Goal: Communication & Community: Answer question/provide support

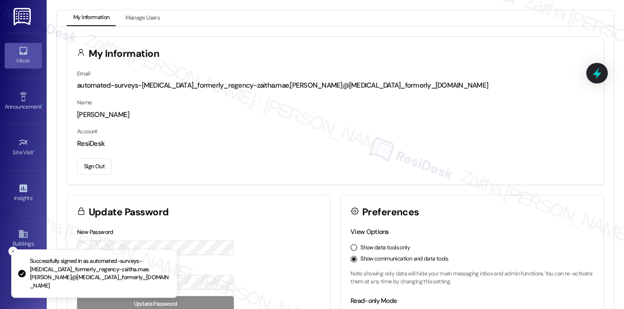
click at [31, 56] on div "Inbox" at bounding box center [23, 60] width 47 height 9
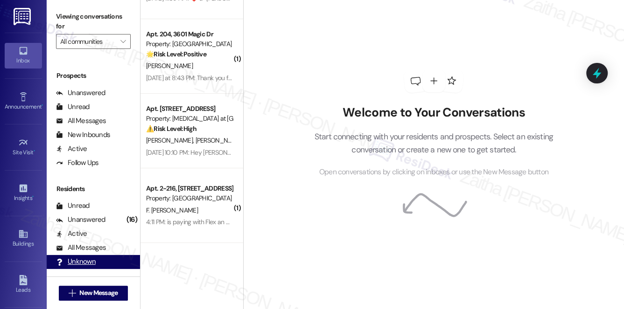
scroll to position [167, 0]
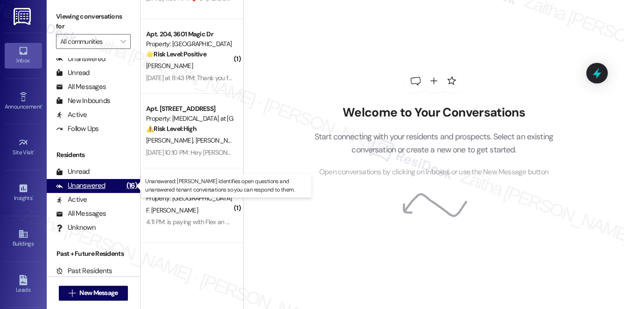
click at [87, 184] on div "Unanswered" at bounding box center [80, 186] width 49 height 10
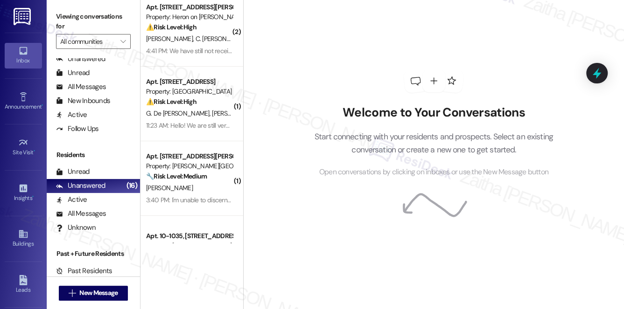
scroll to position [0, 0]
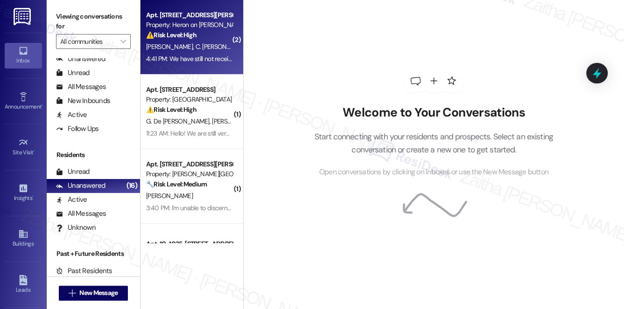
click at [214, 35] on div "⚠️ Risk Level: High The resident expresses extreme dissatisfaction with the pro…" at bounding box center [189, 35] width 86 height 10
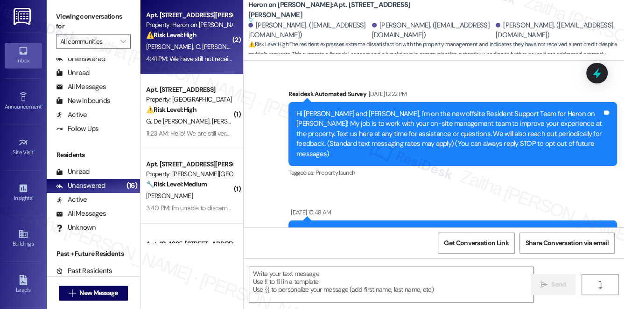
scroll to position [10315, 0]
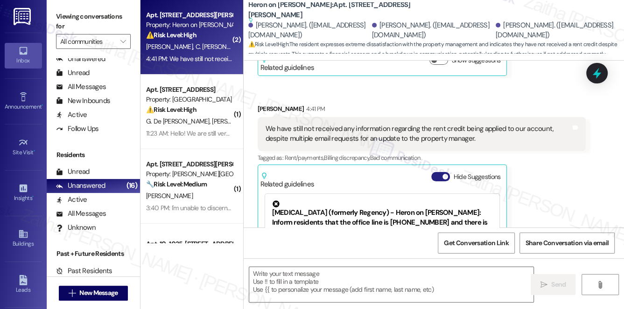
click at [438, 172] on button "Hide Suggestions" at bounding box center [440, 176] width 19 height 9
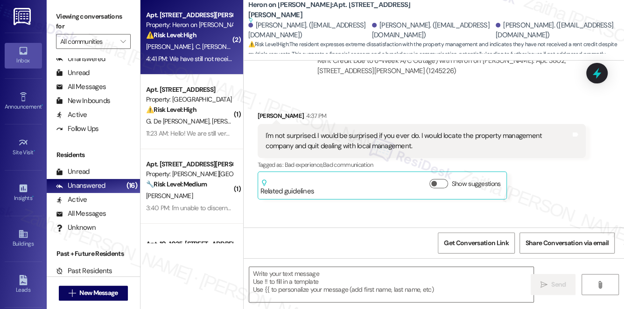
type textarea "Fetching suggested responses. Please feel free to read through the conversation…"
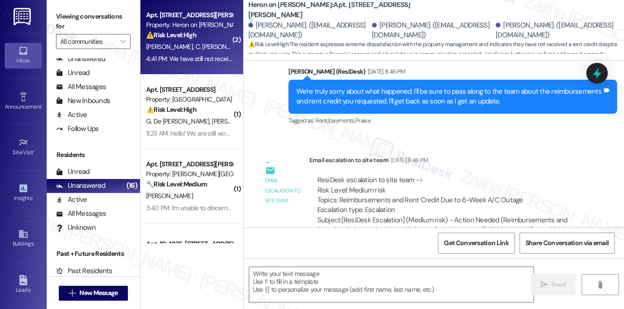
scroll to position [10106, 0]
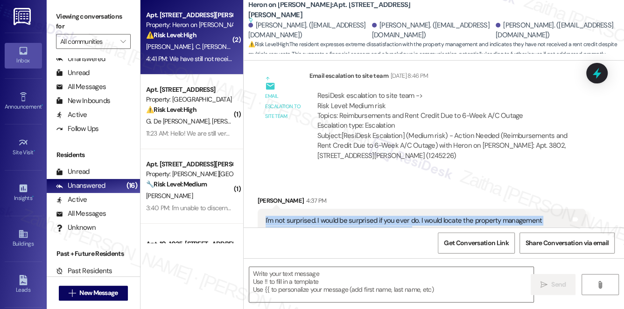
drag, startPoint x: 261, startPoint y: 125, endPoint x: 414, endPoint y: 132, distance: 153.6
click at [414, 209] on div "I'm not surprised. I would be surprised if you ever do. I would locate the prop…" at bounding box center [421, 226] width 328 height 34
copy div "I'm not surprised. I would be surprised if you ever do. I would locate the prop…"
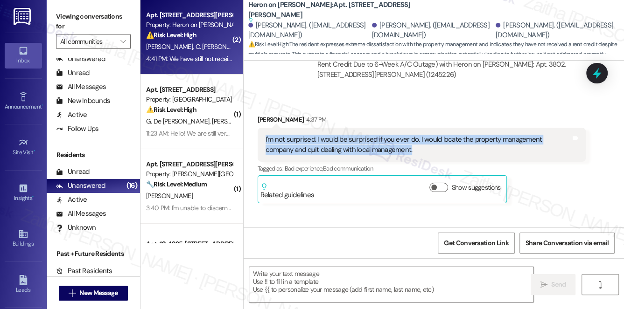
scroll to position [10191, 0]
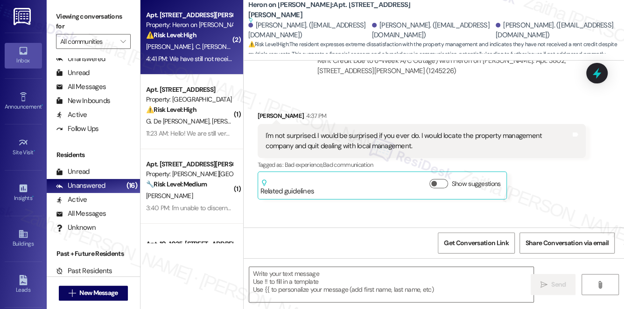
click at [350, 221] on div "Received via SMS [PERSON_NAME] 4:41 PM We have still not received any informati…" at bounding box center [421, 272] width 342 height 103
drag, startPoint x: 264, startPoint y: 156, endPoint x: 508, endPoint y: 170, distance: 244.8
click at [508, 248] on div "We have still not received any information regarding the rent credit being appl…" at bounding box center [417, 258] width 307 height 20
copy div "We have still not received any information regarding the rent credit being appl…"
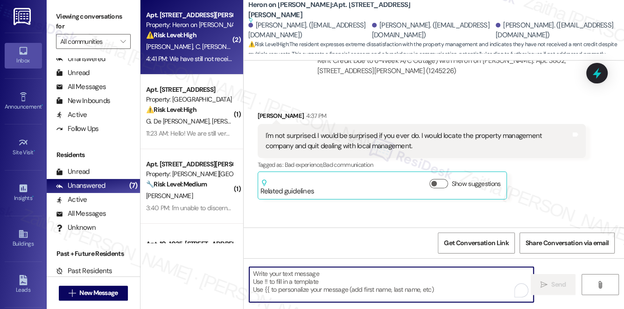
click at [322, 273] on textarea "To enrich screen reader interactions, please activate Accessibility in Grammarl…" at bounding box center [391, 284] width 285 height 35
paste textarea "Hi {{first_name}}, I understand how frustrating this has been for you, especial…"
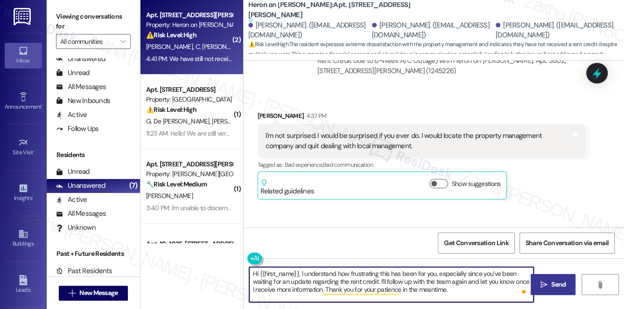
type textarea "Hi {{first_name}}, I understand how frustrating this has been for you, especial…"
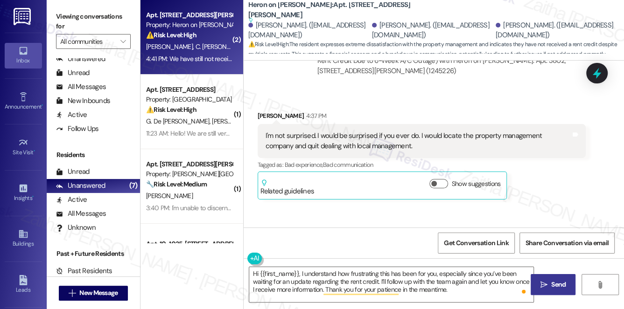
click at [557, 284] on span "Send" at bounding box center [558, 285] width 14 height 10
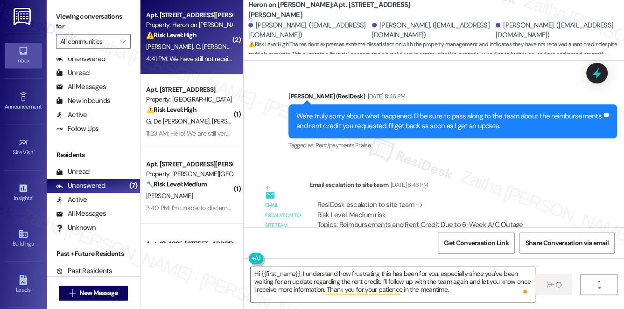
scroll to position [9937, 0]
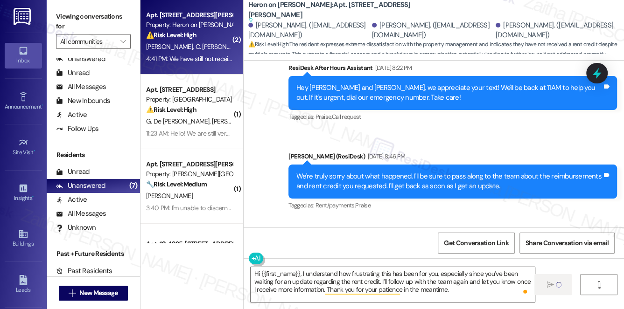
drag, startPoint x: 337, startPoint y: 190, endPoint x: 568, endPoint y: 193, distance: 230.4
click at [569, 260] on div "ResiDesk escalation to site team -> Risk Level: Medium risk Topics: Reimburseme…" at bounding box center [447, 280] width 261 height 40
copy div "Reimbursements and Rent Credit Due to 6-Week A/C Outage"
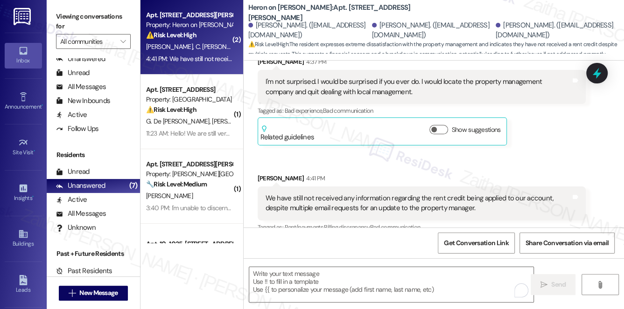
scroll to position [10192, 0]
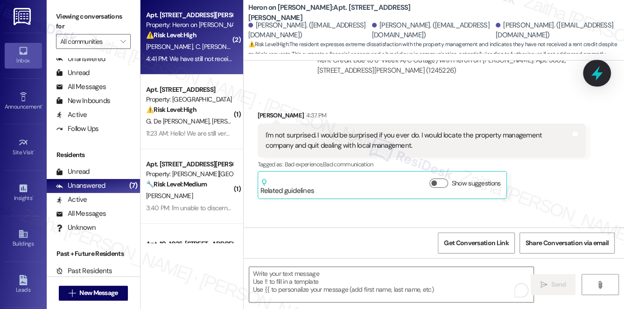
click at [595, 70] on icon at bounding box center [597, 73] width 16 height 16
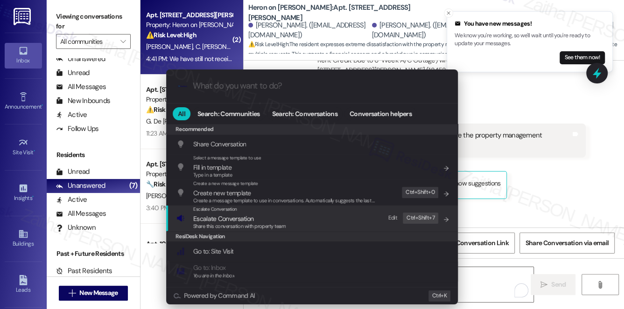
click at [226, 218] on span "Escalate Conversation" at bounding box center [223, 219] width 60 height 8
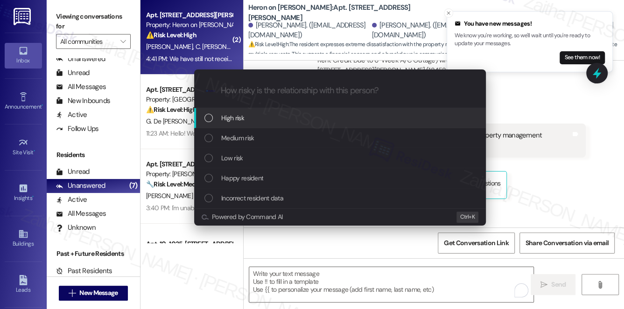
click at [284, 118] on div "High risk" at bounding box center [340, 118] width 273 height 10
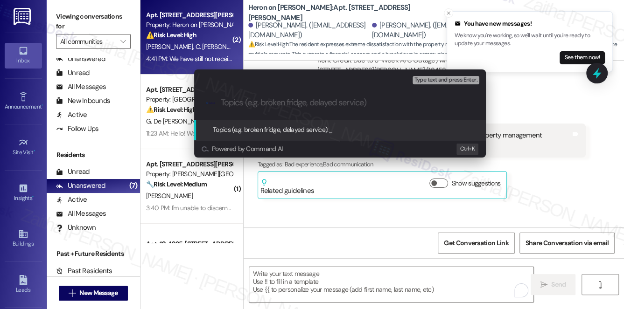
paste input "Reimbursements and Rent Credit Due to 6-Week A/C Outage"
type input "Reimbursements and Rent Credit Due to 6-Week A/C Outage"
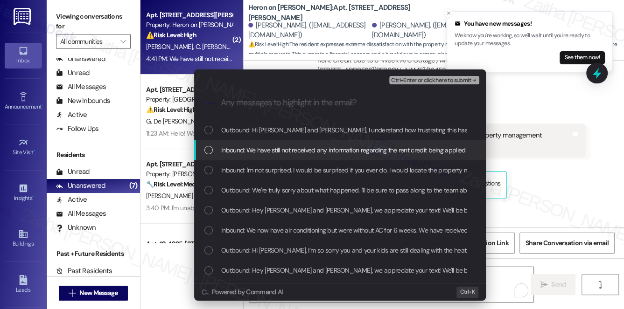
click at [290, 151] on span "Inbound: We have still not received any information regarding the rent credit b…" at bounding box center [461, 150] width 481 height 10
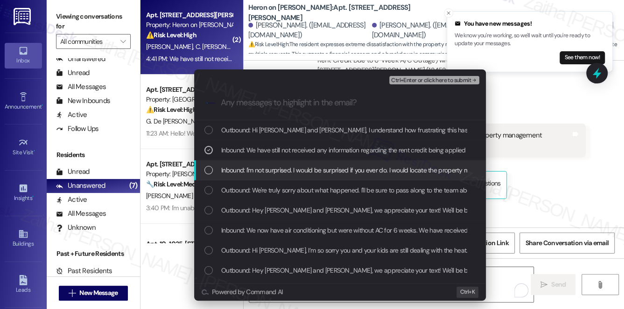
click at [289, 163] on div "Inbound: I'm not surprised. I would be surprised if you ever do. I would locate…" at bounding box center [340, 170] width 292 height 20
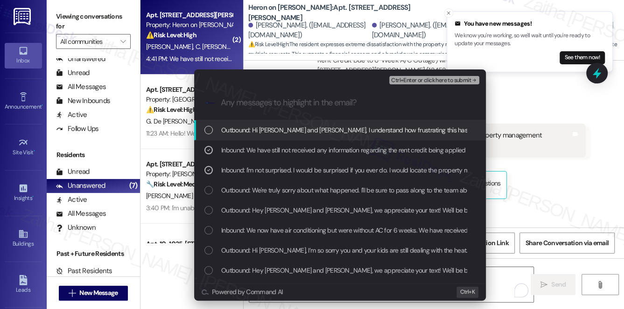
click at [426, 81] on span "Ctrl+Enter or click here to submit" at bounding box center [431, 80] width 80 height 7
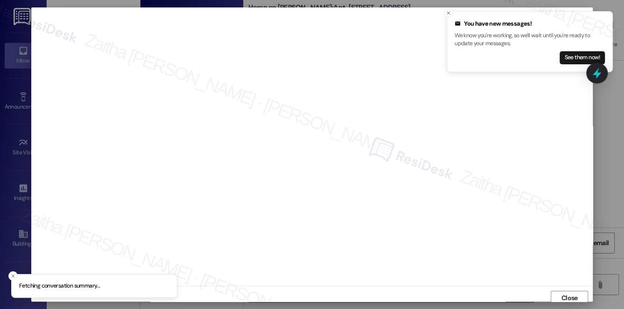
scroll to position [4, 0]
click at [448, 14] on icon "Close toast" at bounding box center [448, 13] width 6 height 6
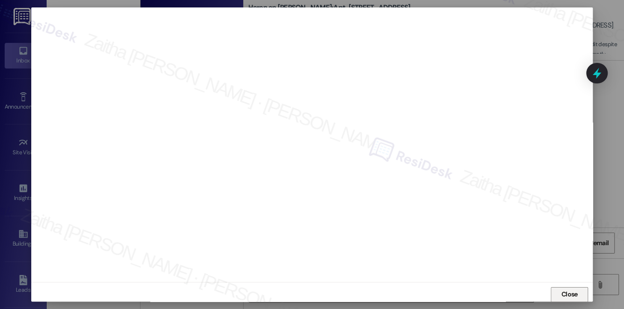
click at [577, 290] on span "Close" at bounding box center [569, 295] width 20 height 10
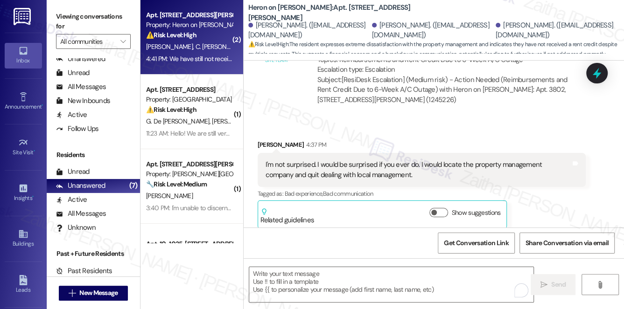
scroll to position [10149, 0]
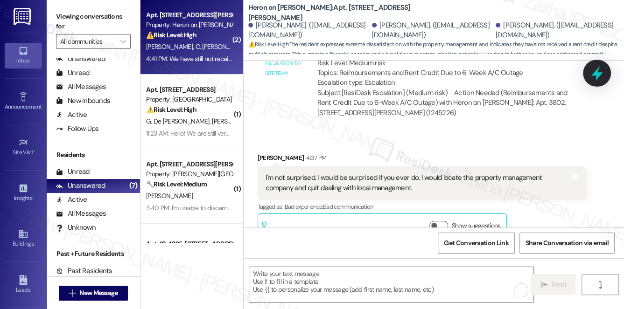
click at [598, 72] on icon at bounding box center [597, 73] width 16 height 16
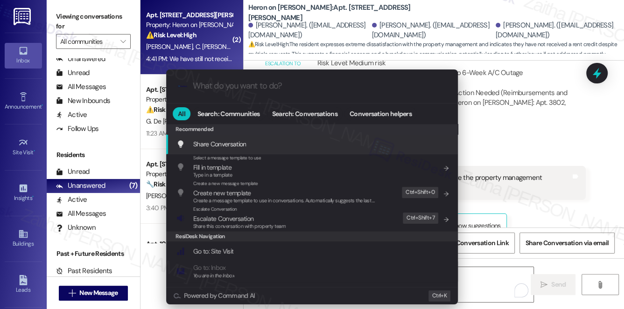
click at [542, 139] on div ".cls-1{fill:#0a055f;}.cls-2{fill:#0cc4c4;} resideskLogoBlueOrange All Search: C…" at bounding box center [312, 154] width 624 height 309
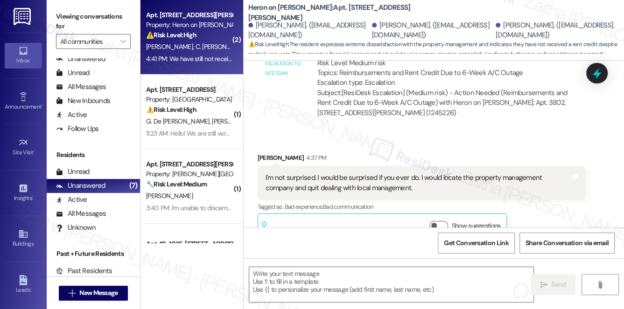
scroll to position [10192, 0]
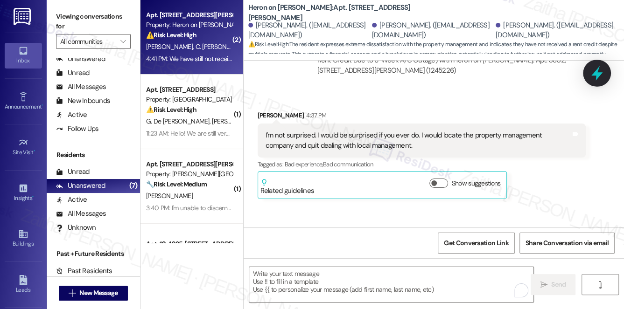
click at [595, 73] on icon at bounding box center [596, 73] width 11 height 14
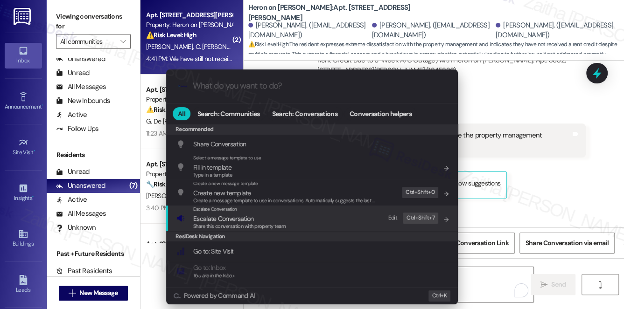
click at [215, 218] on span "Escalate Conversation" at bounding box center [223, 219] width 60 height 8
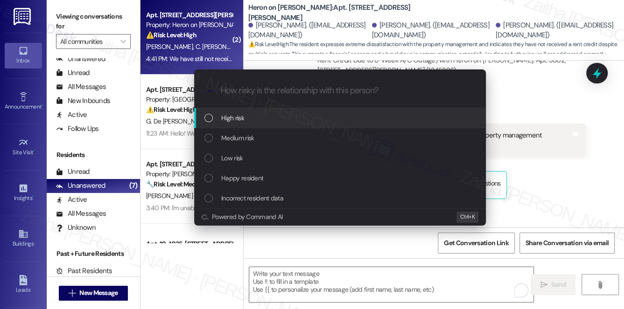
click at [267, 116] on div "High risk" at bounding box center [340, 118] width 273 height 10
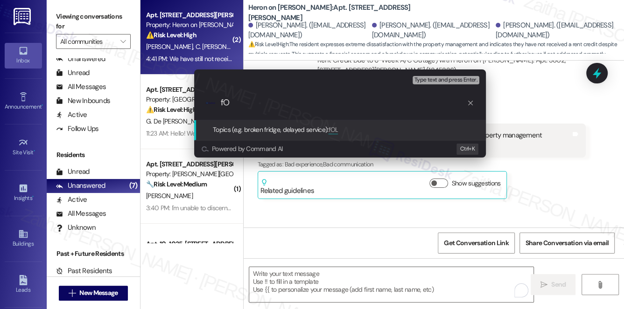
type input "f"
paste input "Reimbursements and Rent Credit Due to 6-Week A/C Outage"
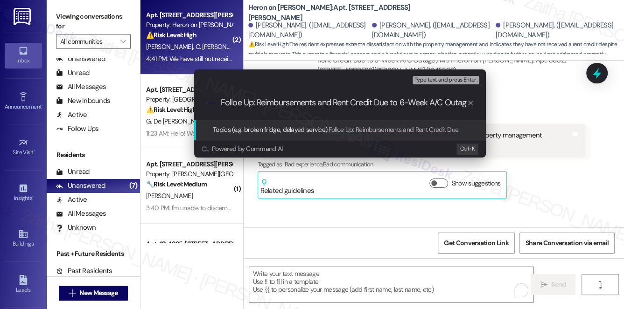
scroll to position [0, 6]
click at [235, 101] on input "Folloe Up: Reimbursements and Rent Credit Due to 6-Week A/C Outage" at bounding box center [344, 103] width 246 height 10
type input "Follow Up: Reimbursements and Rent Credit Due to 6-Week A/C Outage"
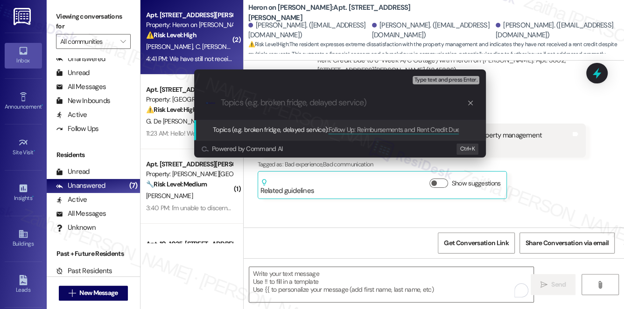
scroll to position [0, 0]
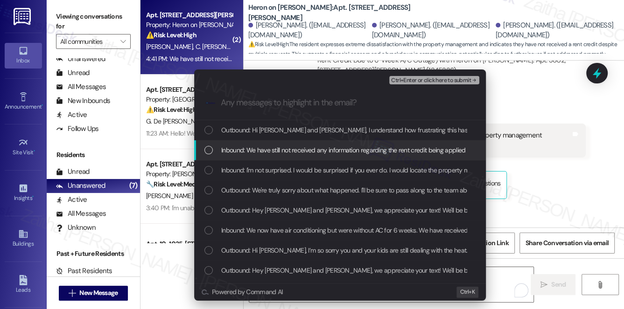
click at [243, 151] on span "Inbound: We have still not received any information regarding the rent credit b…" at bounding box center [461, 150] width 481 height 10
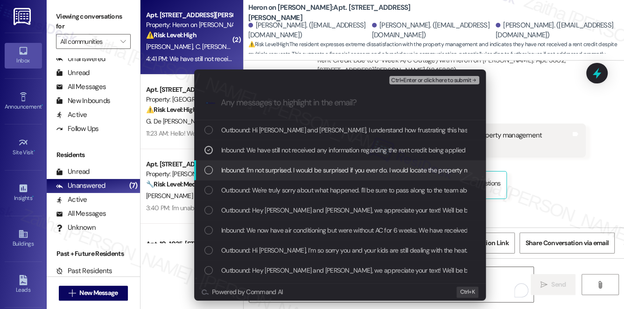
click at [259, 167] on span "Inbound: I'm not surprised. I would be surprised if you ever do. I would locate…" at bounding box center [429, 170] width 417 height 10
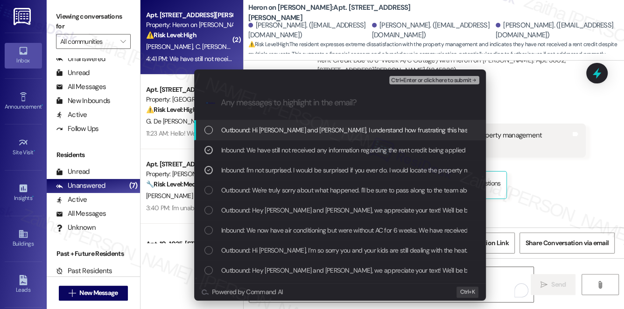
click at [437, 85] on div "Ctrl+Enter or click here to submit" at bounding box center [435, 80] width 92 height 12
click at [438, 75] on div "Ctrl+Enter or click here to submit" at bounding box center [435, 80] width 92 height 12
click at [434, 82] on span "Ctrl+Enter or click here to submit" at bounding box center [431, 80] width 80 height 7
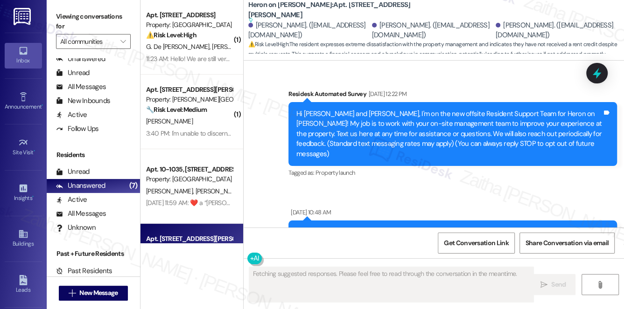
scroll to position [10314, 0]
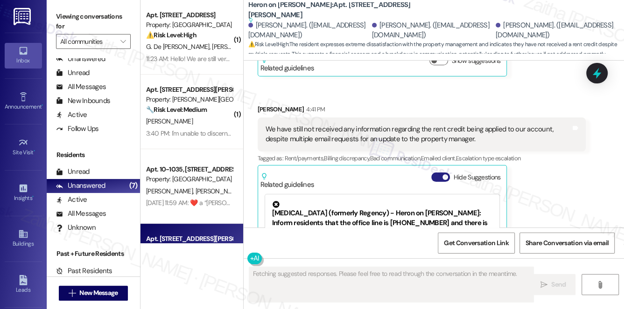
click at [434, 173] on button "Hide Suggestions" at bounding box center [440, 177] width 19 height 9
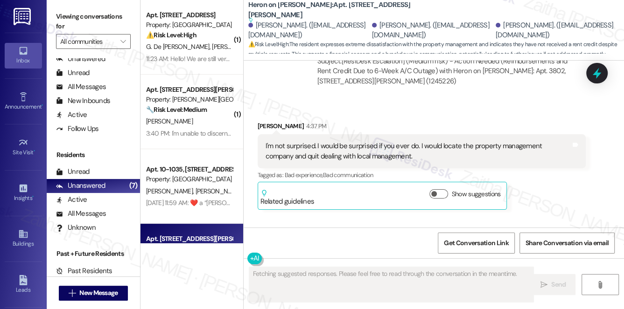
scroll to position [10163, 0]
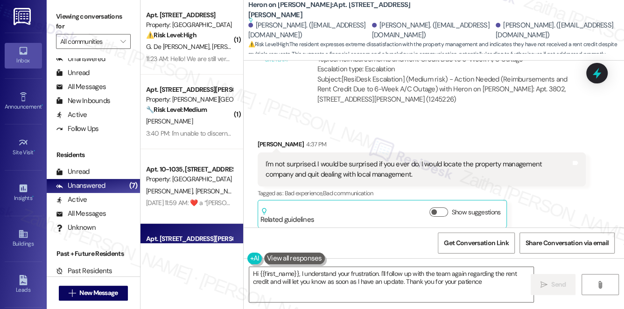
type textarea "Hi {{first_name}}, I understand your frustration. I'll follow up with the team …"
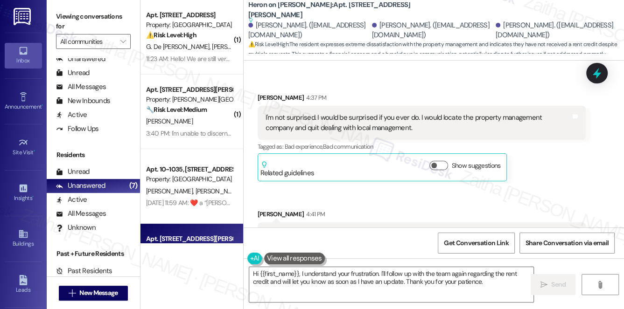
scroll to position [10290, 0]
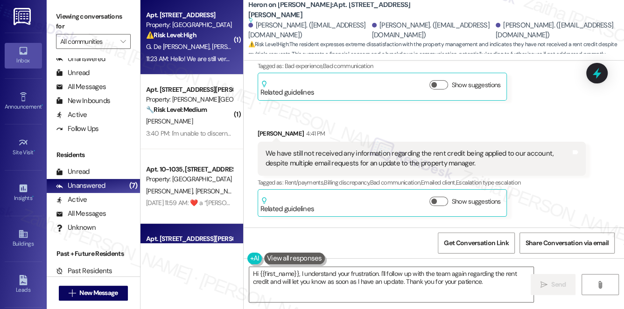
click at [207, 39] on div "⚠️ Risk Level: High The resident is expressing significant concern and frustrat…" at bounding box center [189, 35] width 86 height 10
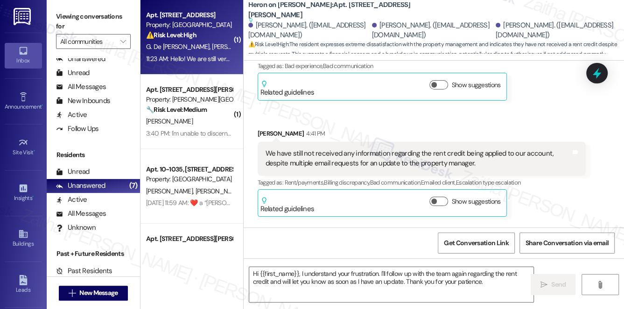
type textarea "Fetching suggested responses. Please feel free to read through the conversation…"
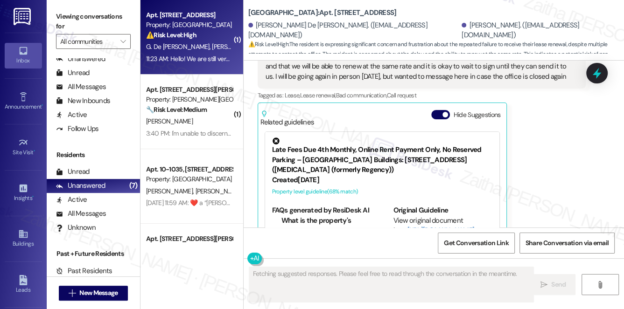
scroll to position [1776, 0]
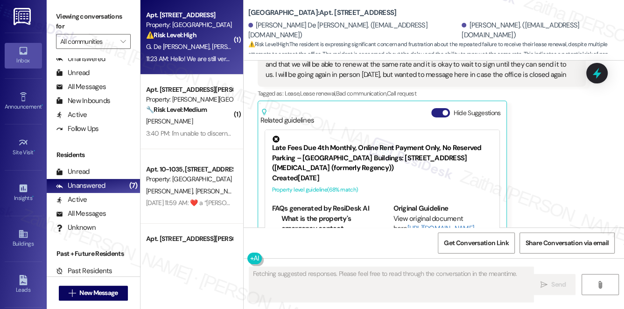
click at [437, 108] on button "Hide Suggestions" at bounding box center [440, 112] width 19 height 9
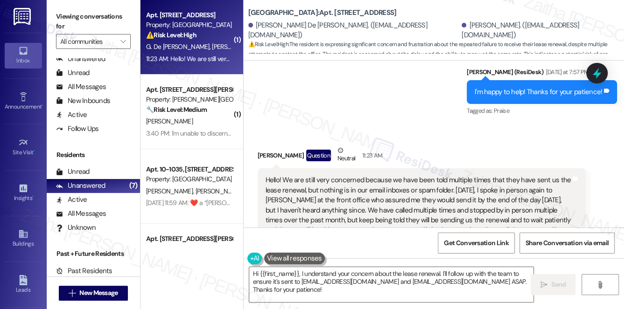
scroll to position [1653, 0]
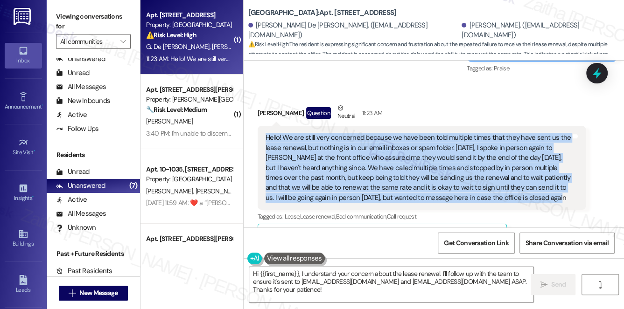
drag, startPoint x: 260, startPoint y: 104, endPoint x: 559, endPoint y: 169, distance: 305.8
click at [559, 169] on div "Hello! We are still very concerned because we have been told multiple times tha…" at bounding box center [421, 168] width 328 height 84
copy div "Hello! We are still very concerned because we have been told multiple times tha…"
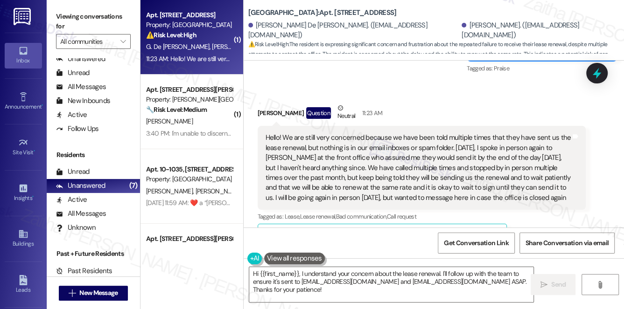
click at [556, 210] on div "Tagged as: [PERSON_NAME] , Click to highlight conversations about Lease Lease r…" at bounding box center [421, 217] width 328 height 14
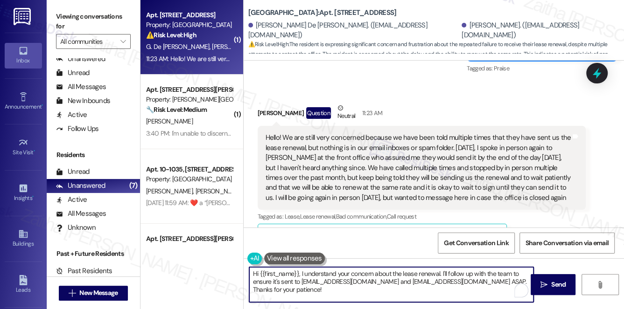
drag, startPoint x: 422, startPoint y: 283, endPoint x: 439, endPoint y: 278, distance: 17.8
click at [439, 278] on textarea "Hi {{first_name}}, I understand your concern about the lease renewal. I'll foll…" at bounding box center [391, 284] width 285 height 35
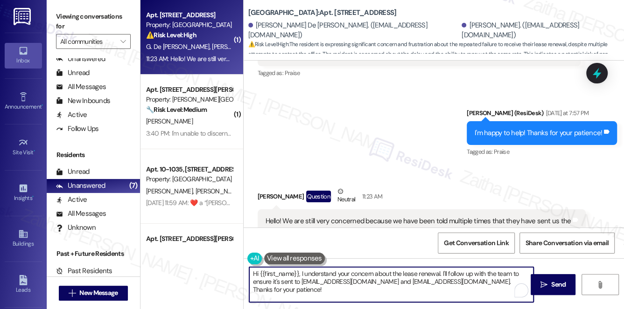
scroll to position [1568, 0]
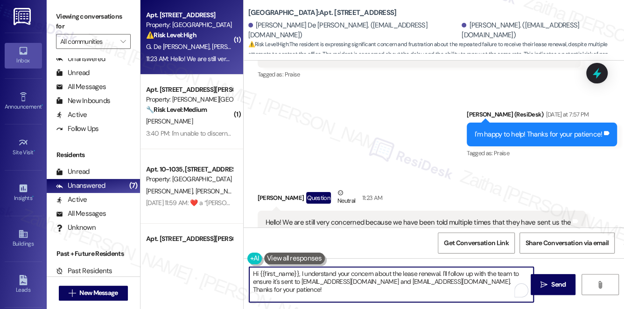
click at [273, 188] on div "[PERSON_NAME] Question Neutral 11:23 AM" at bounding box center [421, 199] width 328 height 23
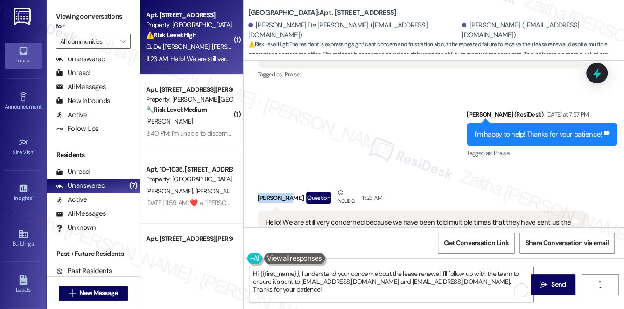
click at [273, 188] on div "[PERSON_NAME] Question Neutral 11:23 AM" at bounding box center [421, 199] width 328 height 23
copy div "Angelique"
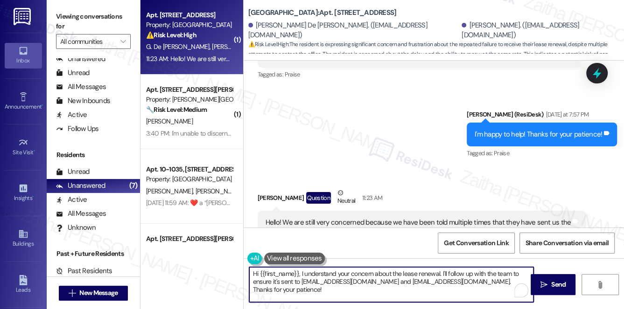
click at [285, 274] on textarea "Hi {{first_name}}, I understand your concern about the lease renewal. I'll foll…" at bounding box center [391, 284] width 285 height 35
paste textarea "Angelique"
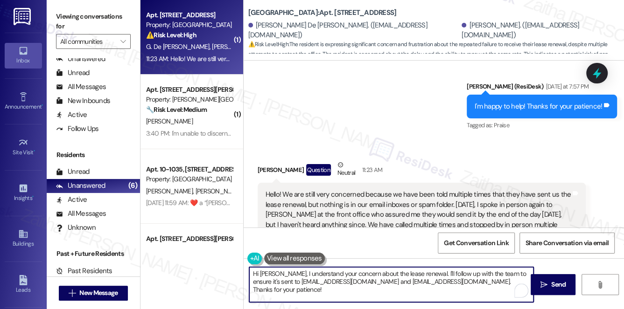
scroll to position [1653, 0]
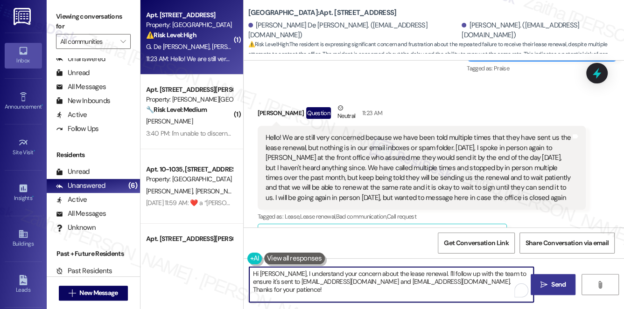
type textarea "Hi [PERSON_NAME], I understand your concern about the lease renewal. I'll follo…"
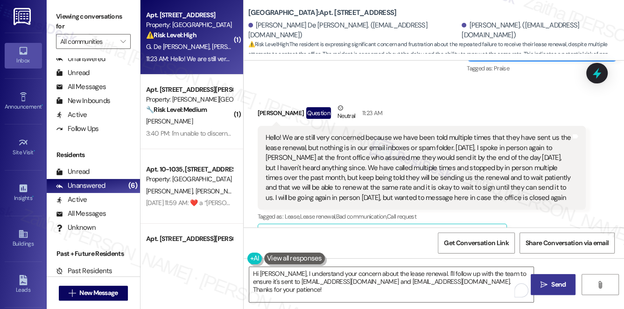
click at [560, 285] on span "Send" at bounding box center [558, 285] width 14 height 10
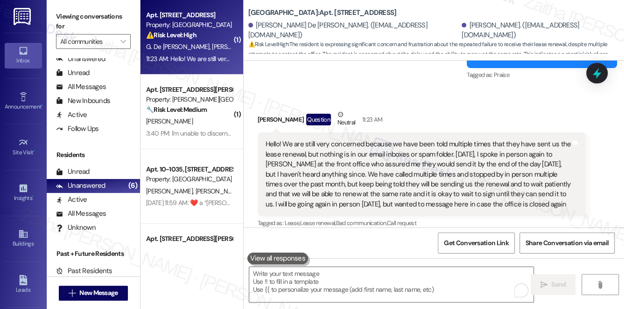
scroll to position [1643, 0]
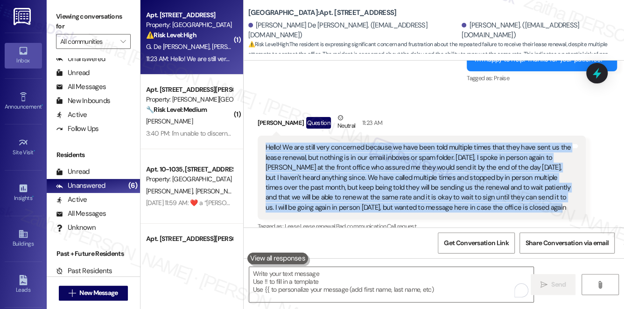
drag, startPoint x: 265, startPoint y: 118, endPoint x: 563, endPoint y: 179, distance: 304.7
click at [563, 179] on div "Hello! We are still very concerned because we have been told multiple times tha…" at bounding box center [418, 178] width 306 height 70
copy div "Hello! We are still very concerned because we have been told multiple times tha…"
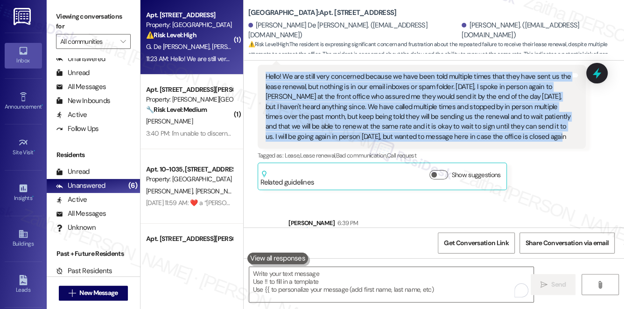
scroll to position [1728, 0]
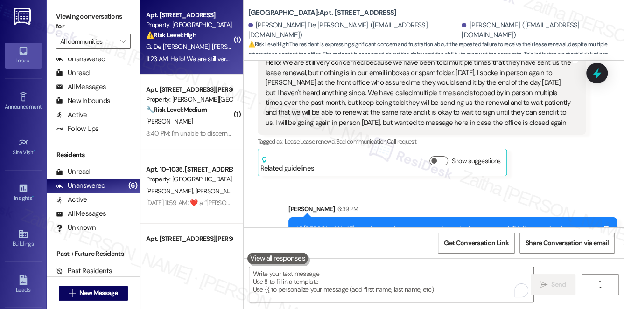
click at [569, 128] on div "[PERSON_NAME] Question Neutral 11:23 AM Hello! We are still very concerned beca…" at bounding box center [421, 102] width 328 height 148
click at [466, 245] on span "Get Conversation Link" at bounding box center [476, 243] width 64 height 10
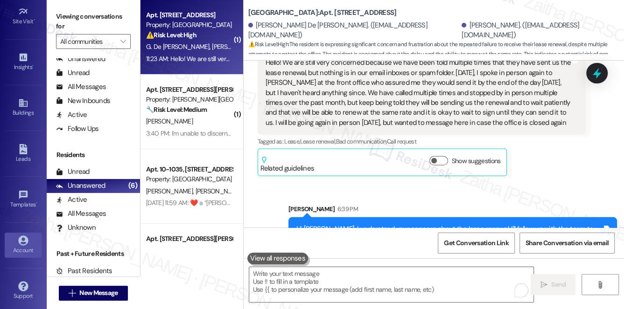
scroll to position [132, 0]
click at [21, 246] on div "Account" at bounding box center [23, 249] width 47 height 9
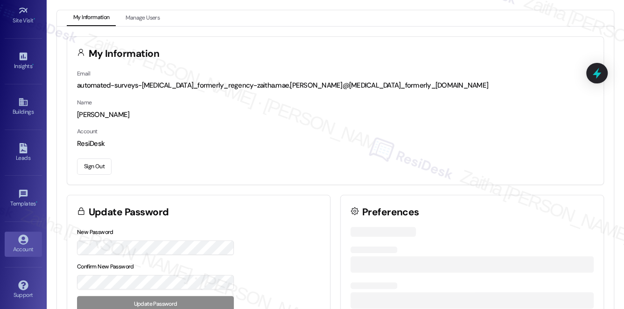
click at [102, 168] on button "Sign Out" at bounding box center [94, 167] width 35 height 16
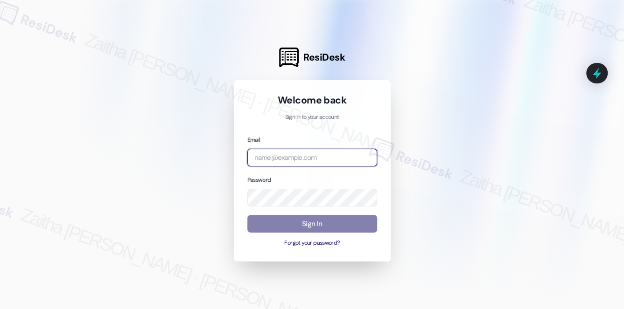
click at [284, 160] on input "email" at bounding box center [312, 158] width 130 height 18
type input "automated-surveys-rj_group-zaitha.mae.[PERSON_NAME]@rj_[DOMAIN_NAME]"
